Goal: Transaction & Acquisition: Purchase product/service

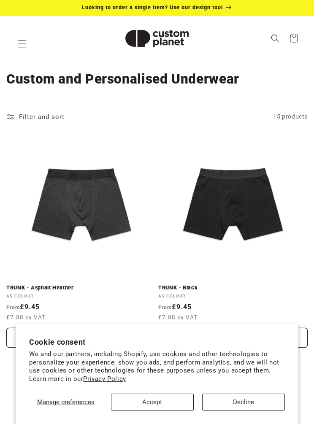
click at [246, 399] on button "Decline" at bounding box center [243, 402] width 83 height 17
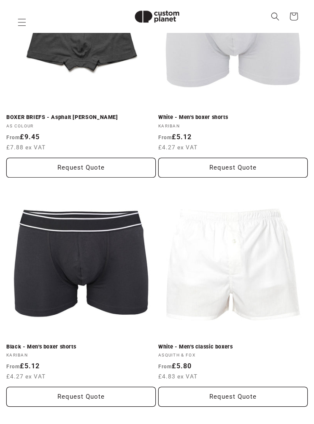
scroll to position [1275, 0]
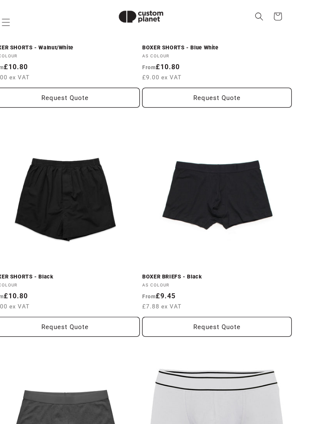
scroll to position [950, 0]
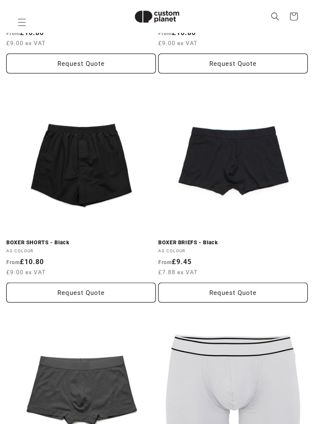
click at [262, 239] on link "BOXER BRIEFS - Black" at bounding box center [232, 242] width 149 height 7
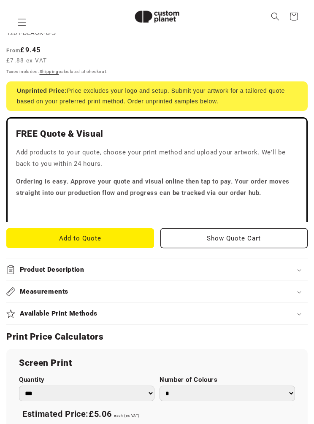
scroll to position [457, 0]
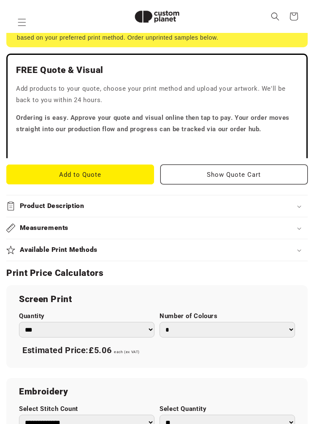
click at [138, 222] on summary "Measurements" at bounding box center [156, 228] width 301 height 22
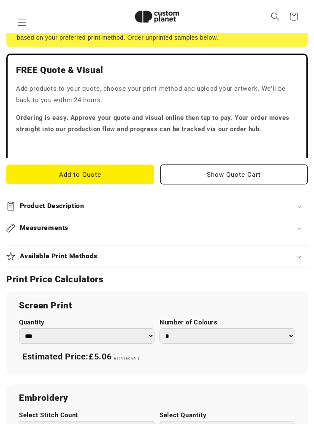
click at [141, 224] on div "Measurements" at bounding box center [156, 228] width 301 height 9
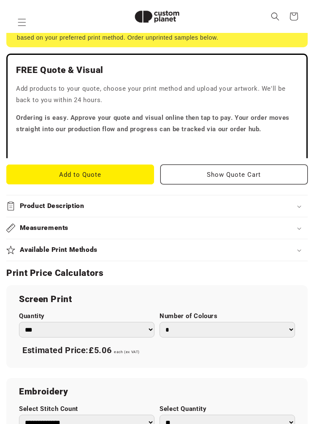
click at [142, 196] on summary "Product Description" at bounding box center [156, 206] width 301 height 22
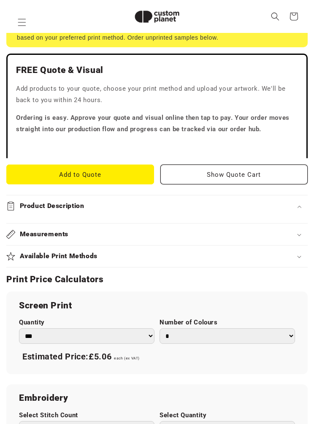
click at [147, 202] on div "Product Description" at bounding box center [156, 206] width 301 height 9
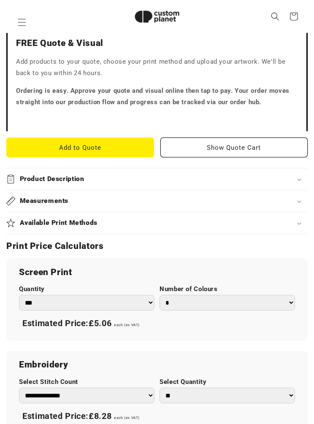
scroll to position [487, 0]
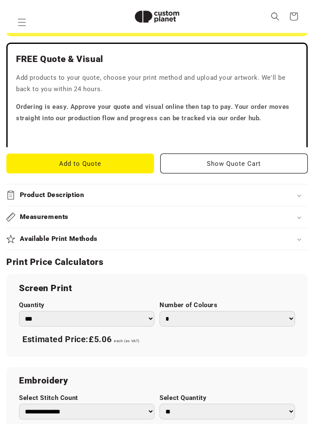
scroll to position [416, 0]
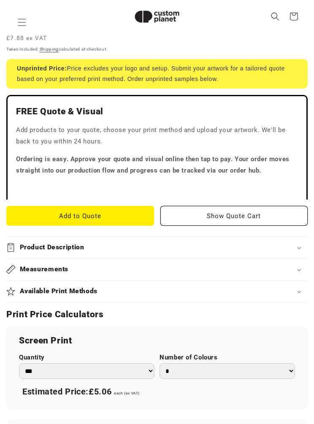
click at [121, 265] on div "Measurements" at bounding box center [156, 269] width 301 height 9
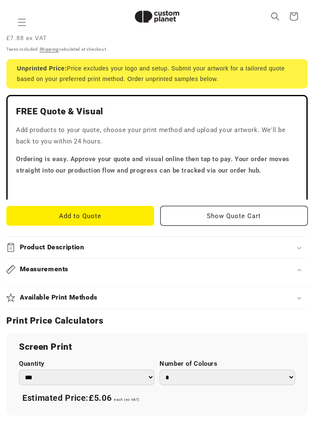
click at [131, 260] on summary "Measurements" at bounding box center [156, 270] width 301 height 22
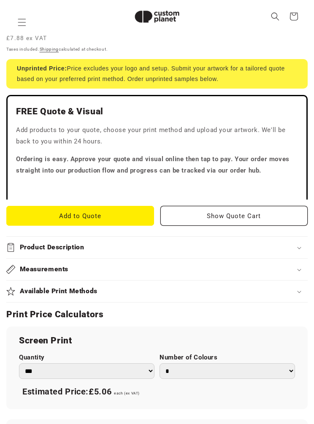
click at [127, 243] on div "Product Description" at bounding box center [156, 247] width 301 height 9
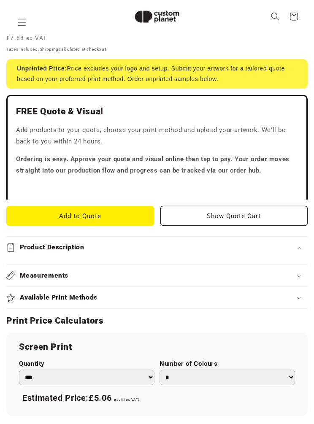
click at [128, 240] on summary "Product Description" at bounding box center [156, 248] width 301 height 22
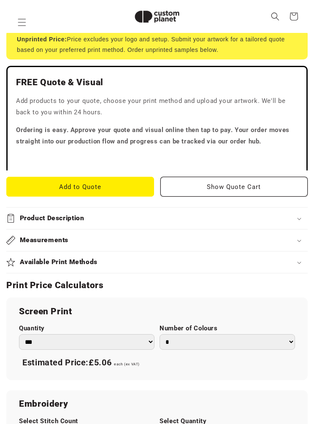
scroll to position [445, 0]
